Goal: Task Accomplishment & Management: Manage account settings

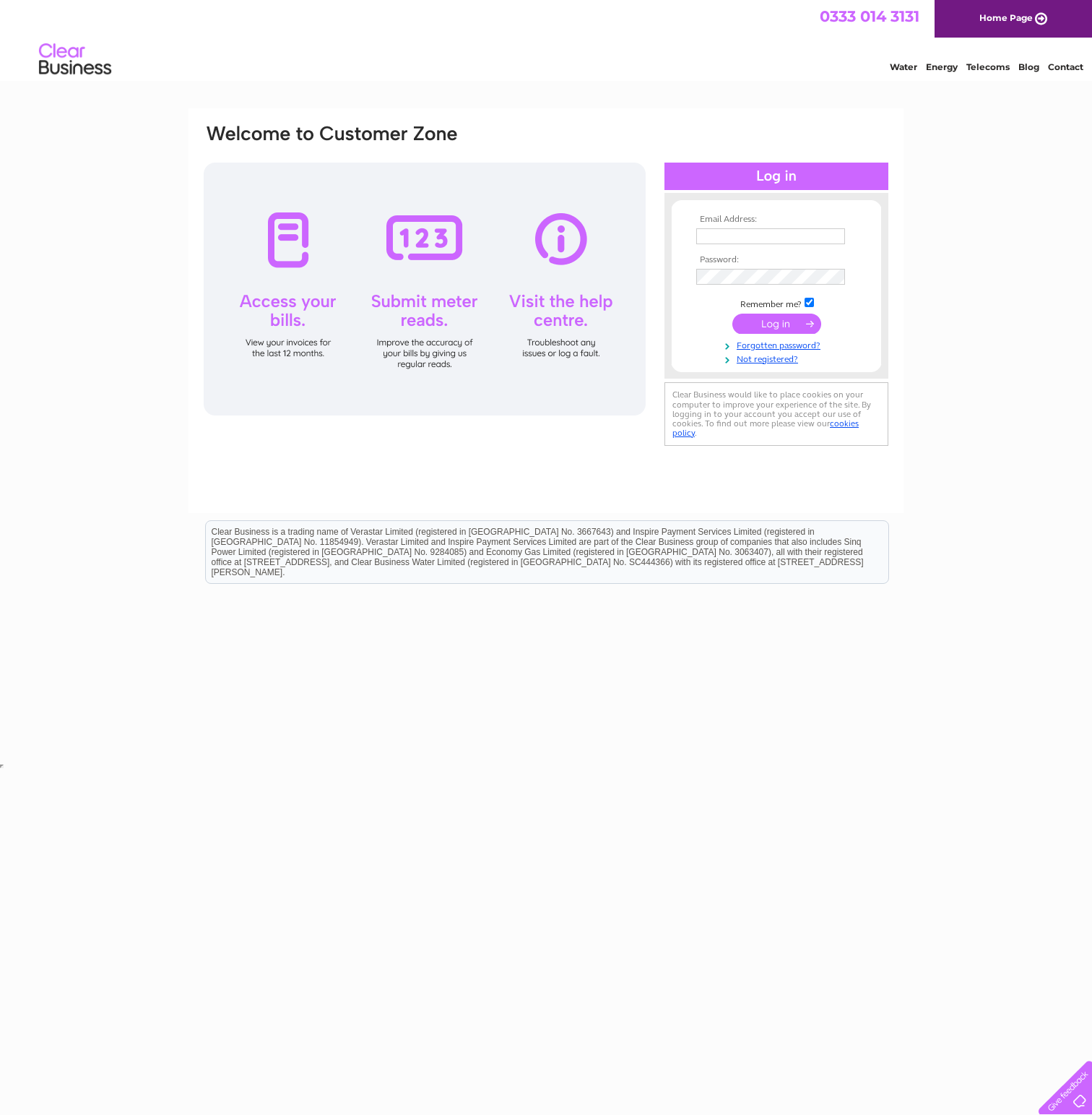
type input "[EMAIL_ADDRESS][DOMAIN_NAME]"
click at [782, 330] on input "submit" at bounding box center [777, 324] width 89 height 20
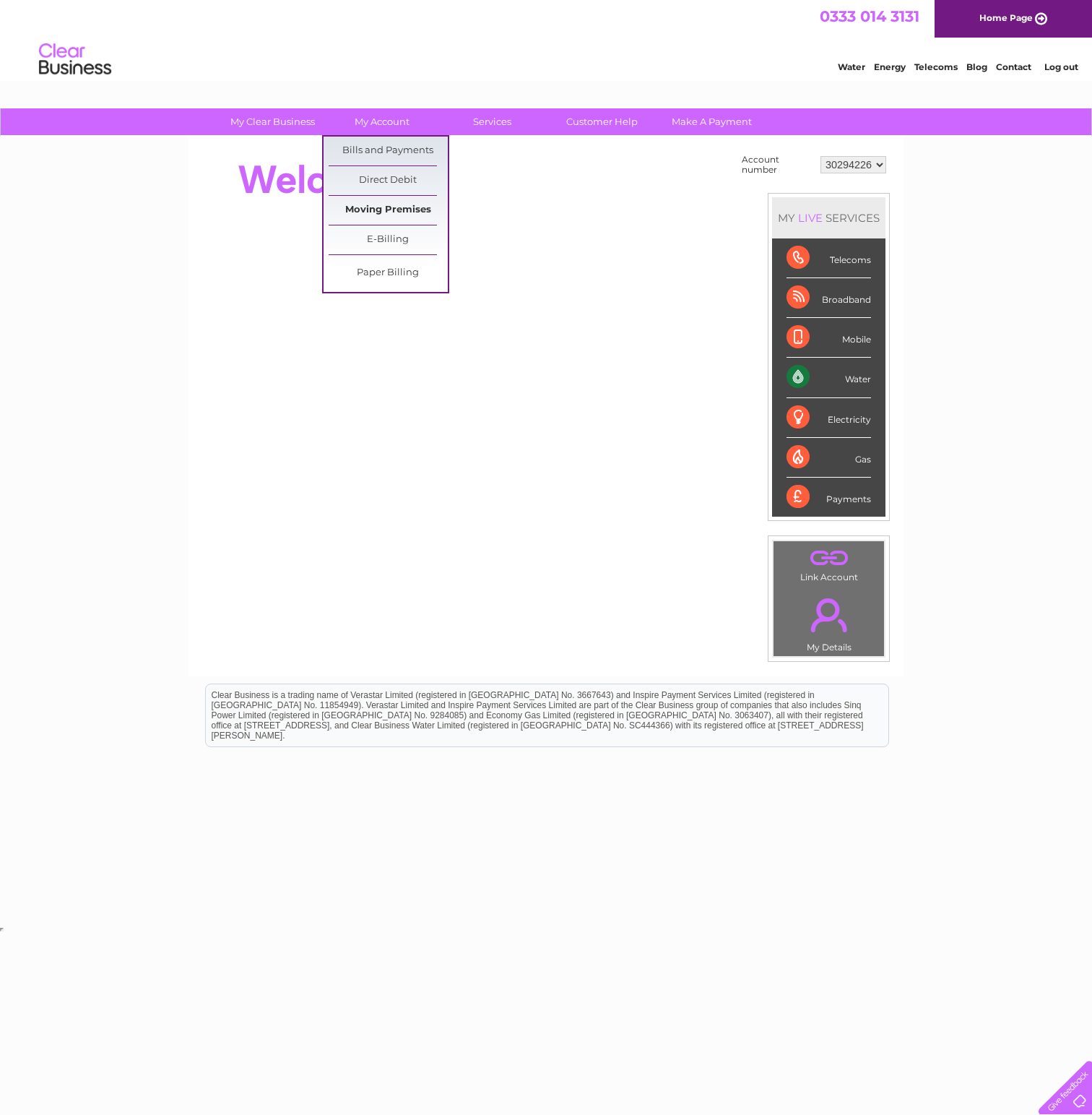
click at [376, 211] on link "Moving Premises" at bounding box center [388, 210] width 119 height 29
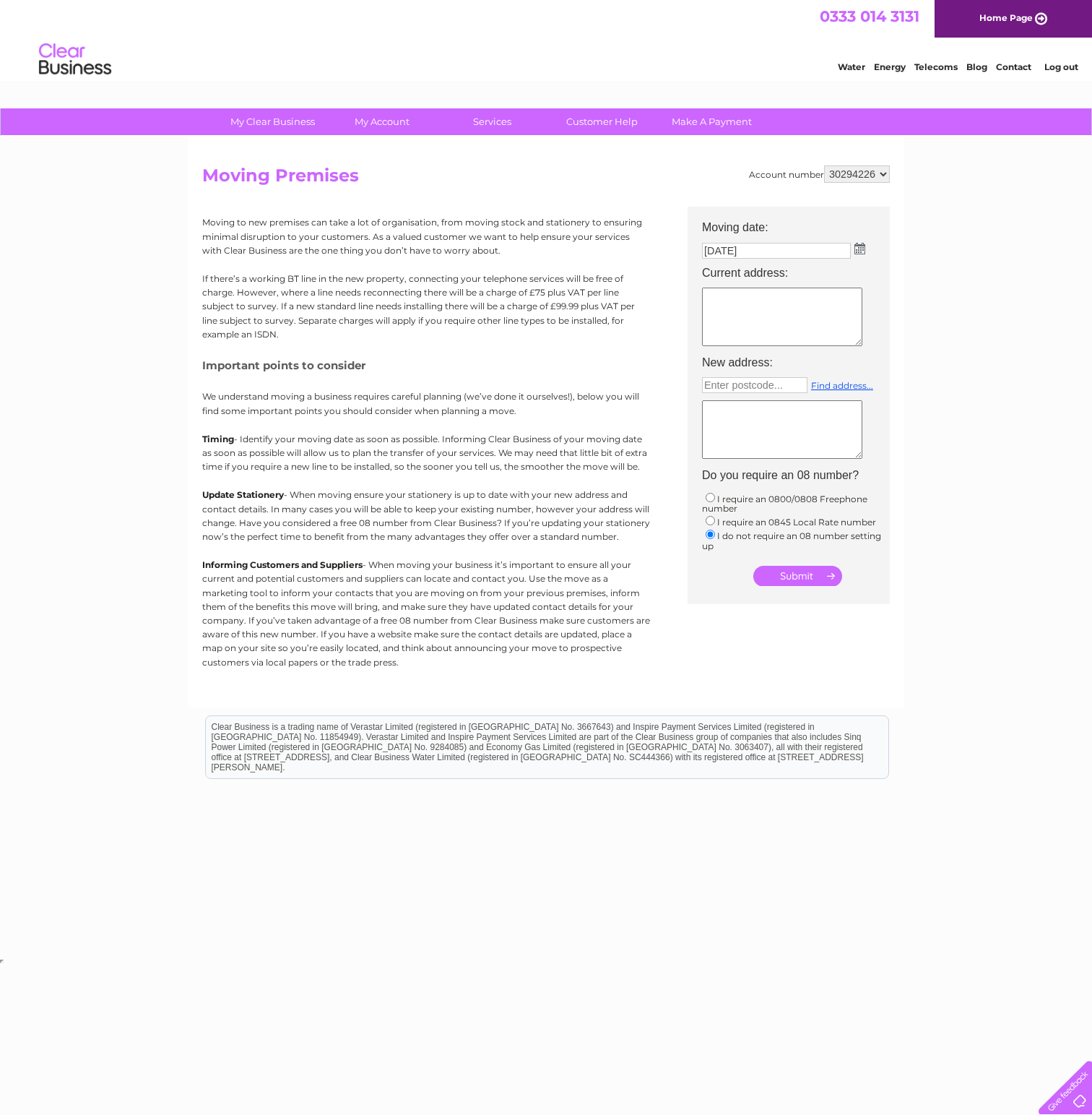
click at [815, 312] on textarea at bounding box center [782, 316] width 161 height 58
type textarea "Unit 13, 100 Elderpark St, Glasgow G51 3TR"
type input "G51 3TR"
click at [858, 387] on link "Find address..." at bounding box center [842, 385] width 62 height 11
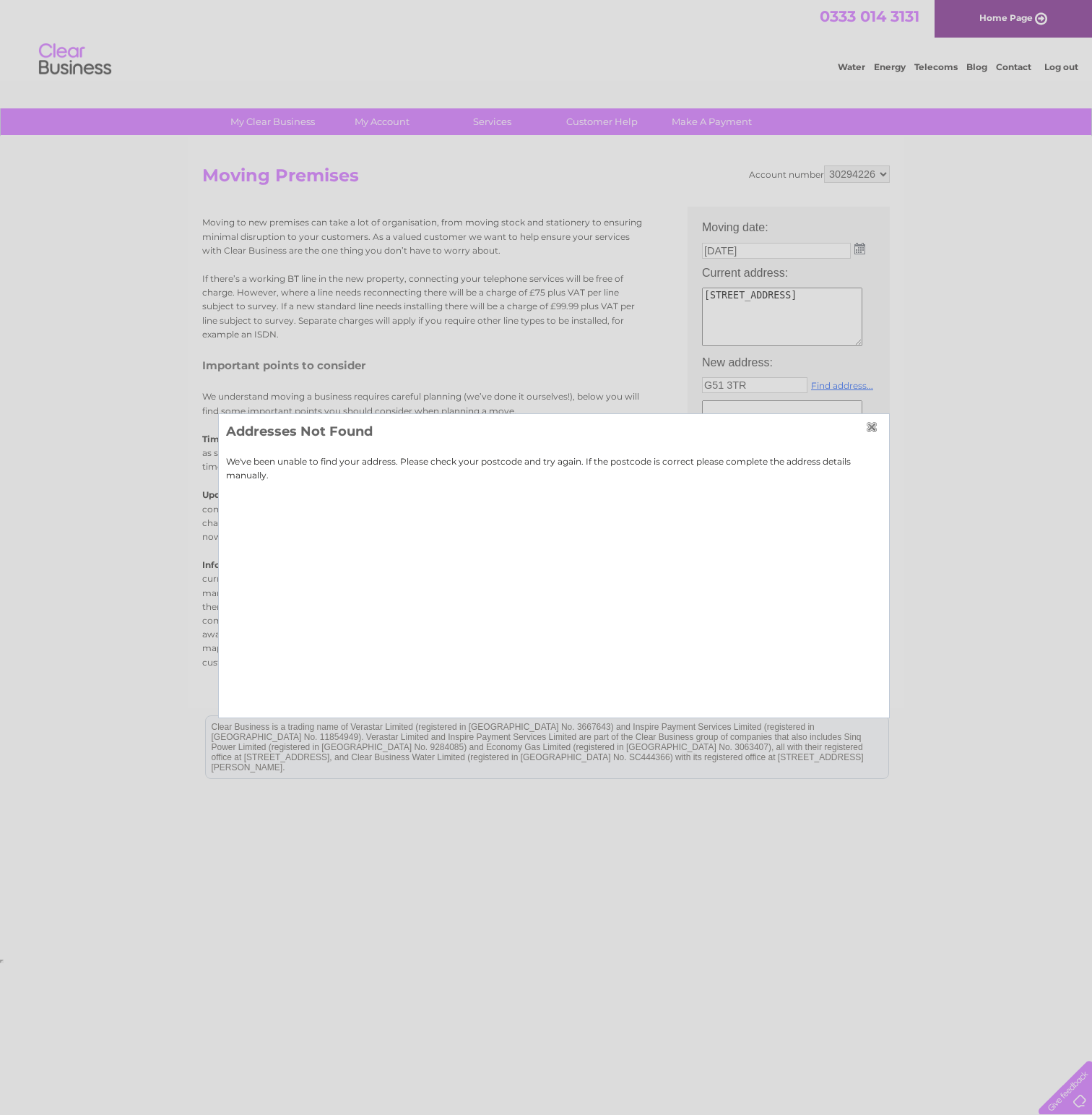
click at [877, 426] on input "button" at bounding box center [873, 427] width 15 height 12
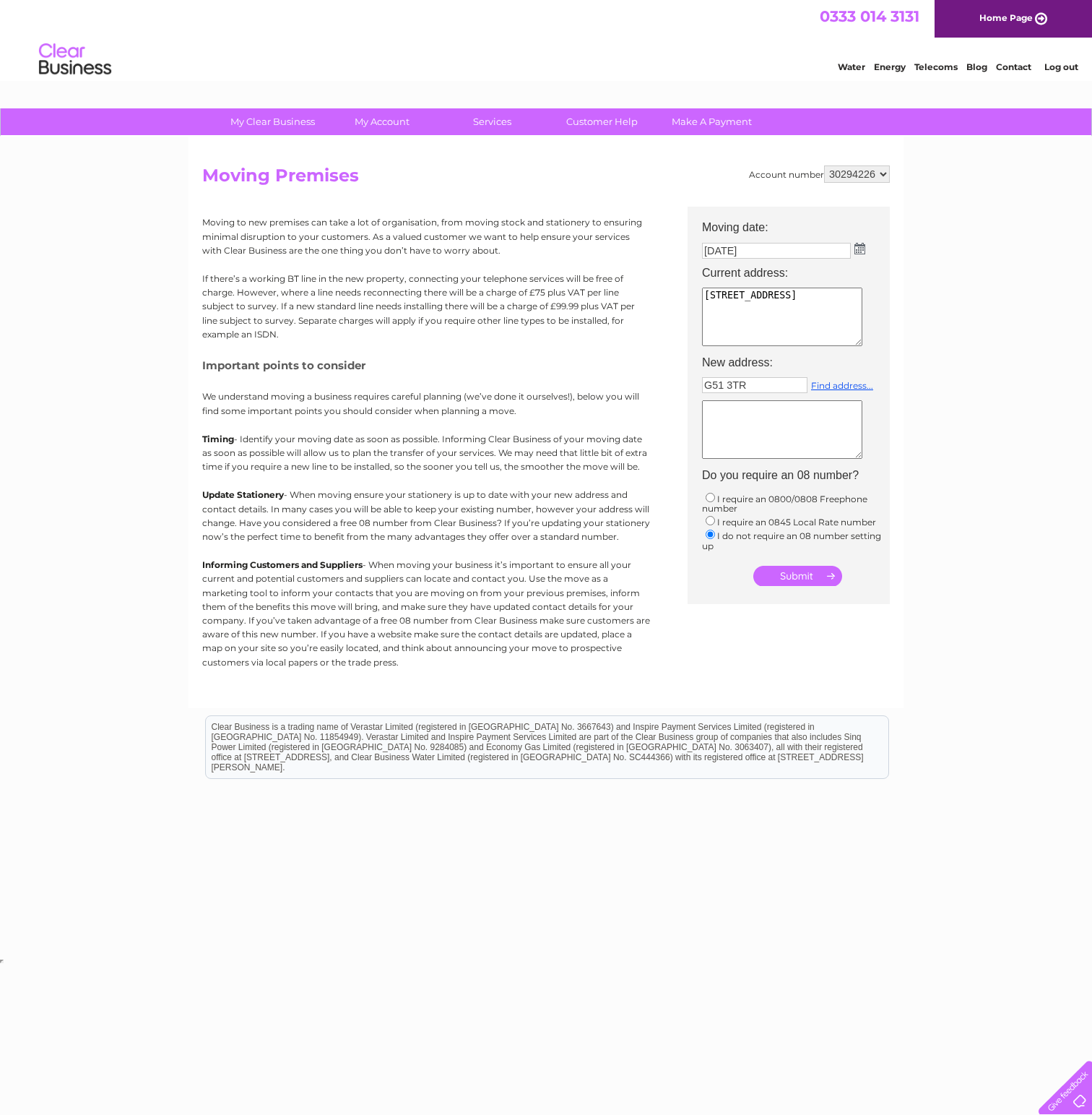
click at [821, 422] on textarea at bounding box center [782, 430] width 161 height 58
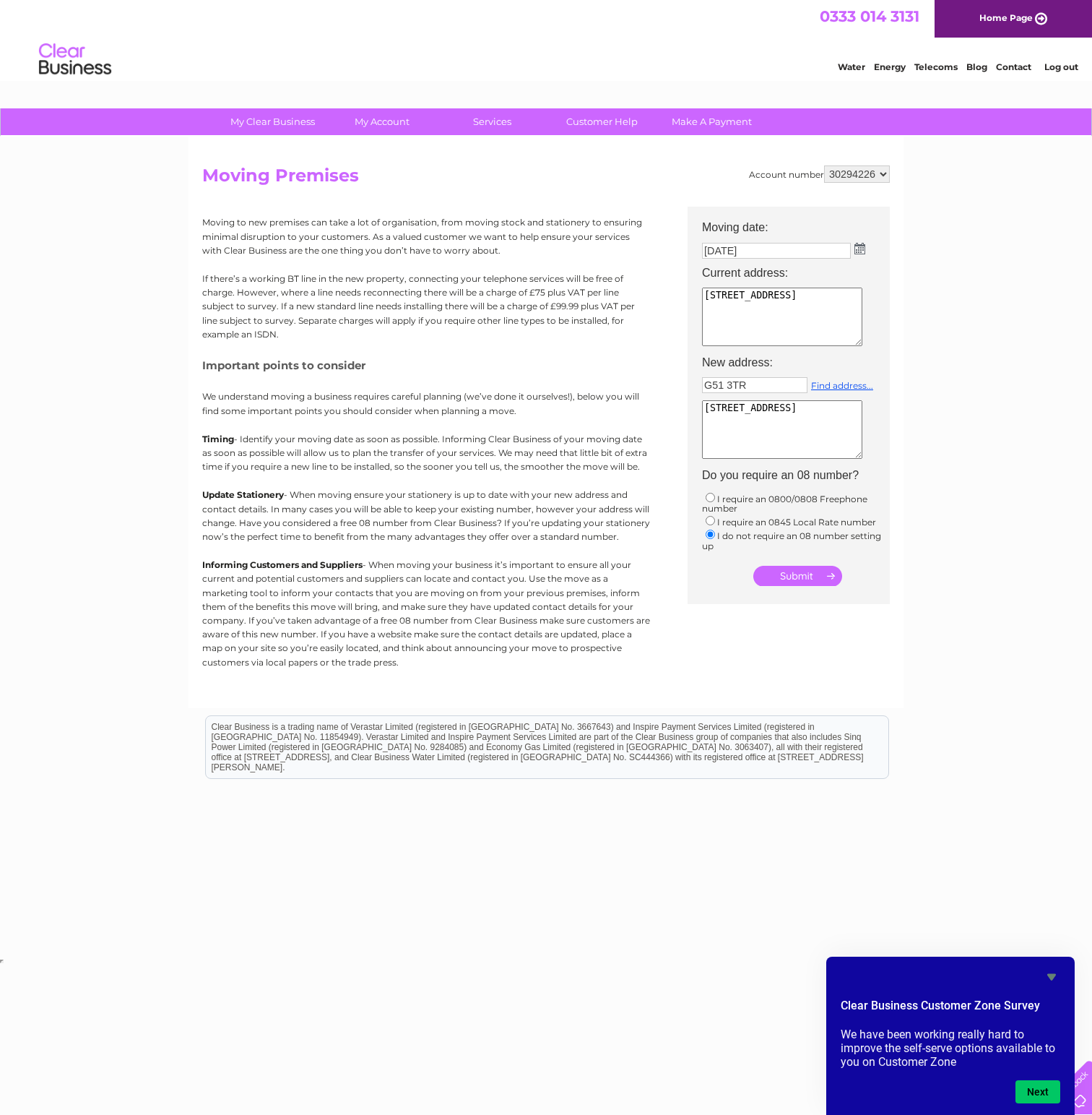
type textarea "Unit 14, 100 Elderpark St, Glasgow G51 3TR"
click at [800, 572] on input "submit" at bounding box center [798, 576] width 89 height 20
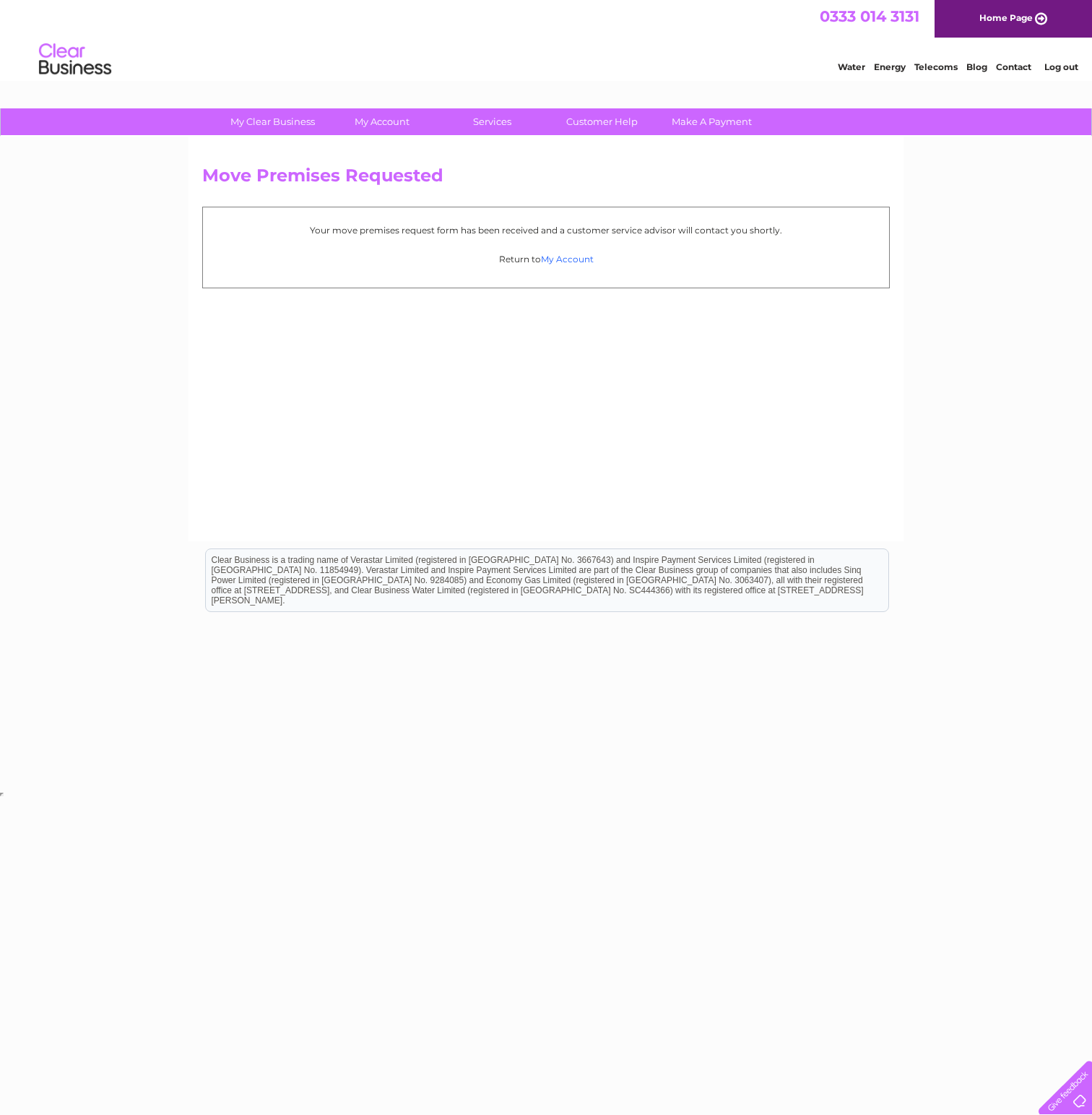
click at [564, 261] on link "My Account" at bounding box center [568, 259] width 53 height 11
